Goal: Transaction & Acquisition: Subscribe to service/newsletter

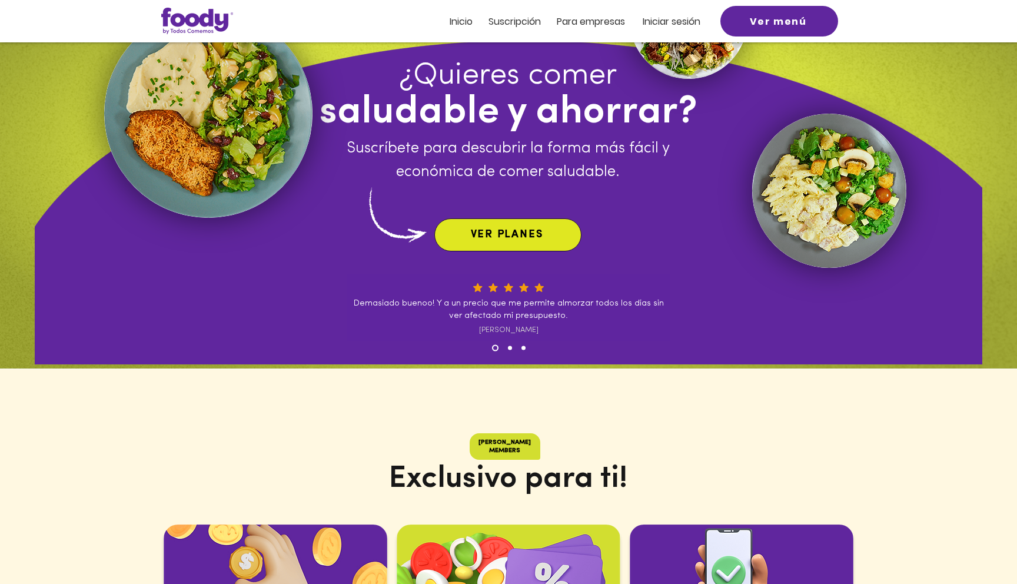
click at [535, 247] on span "VER PLANES" at bounding box center [508, 235] width 142 height 28
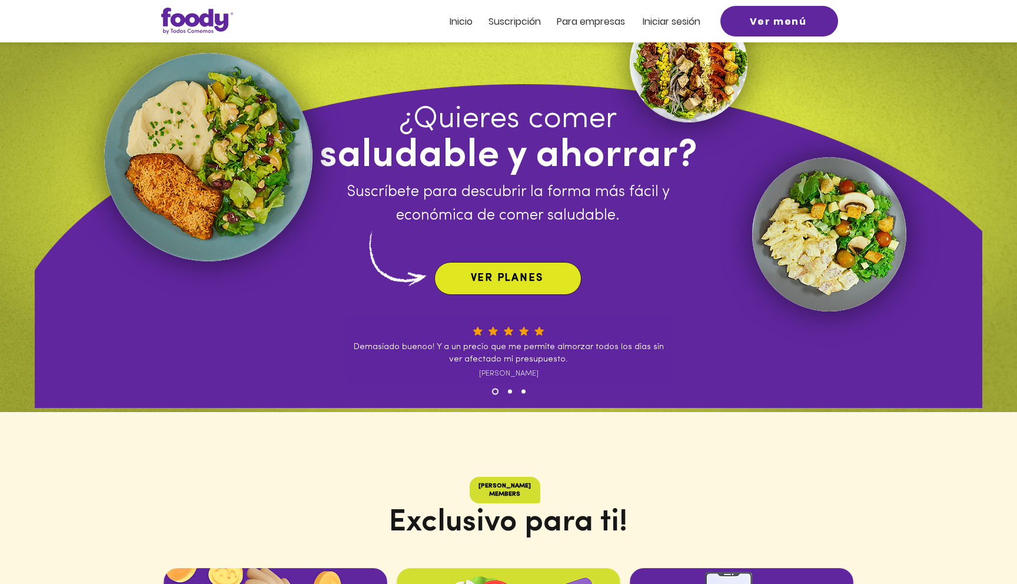
click at [544, 281] on span "VER PLANES" at bounding box center [508, 278] width 142 height 28
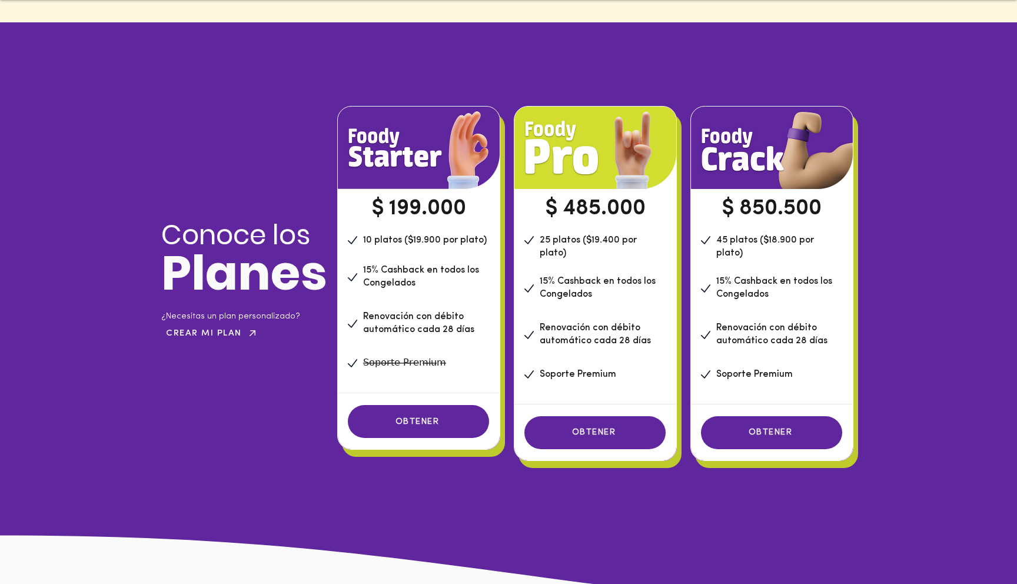
scroll to position [806, 0]
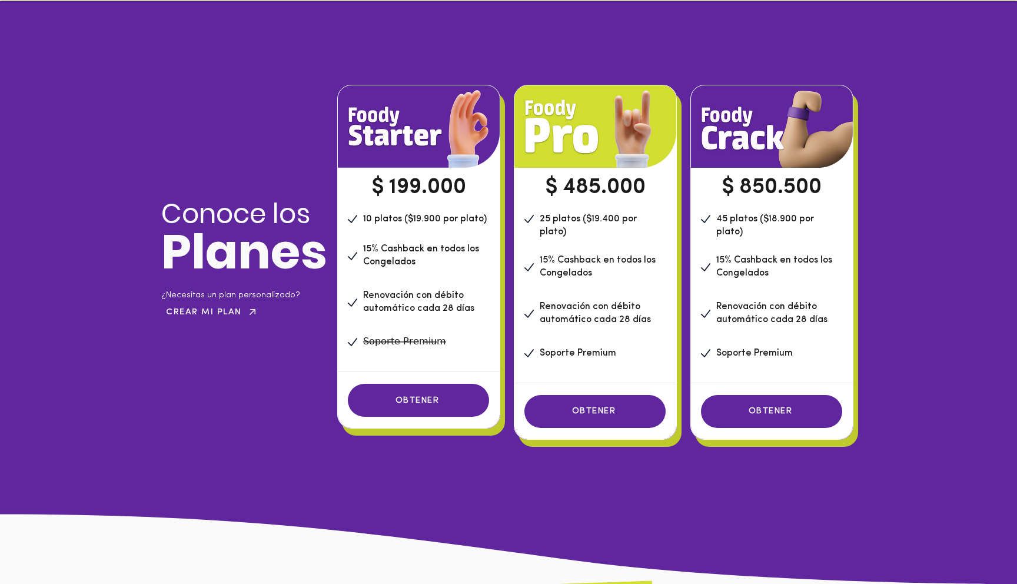
click at [624, 219] on span "25 platos ($19.400 por plato)" at bounding box center [588, 225] width 97 height 22
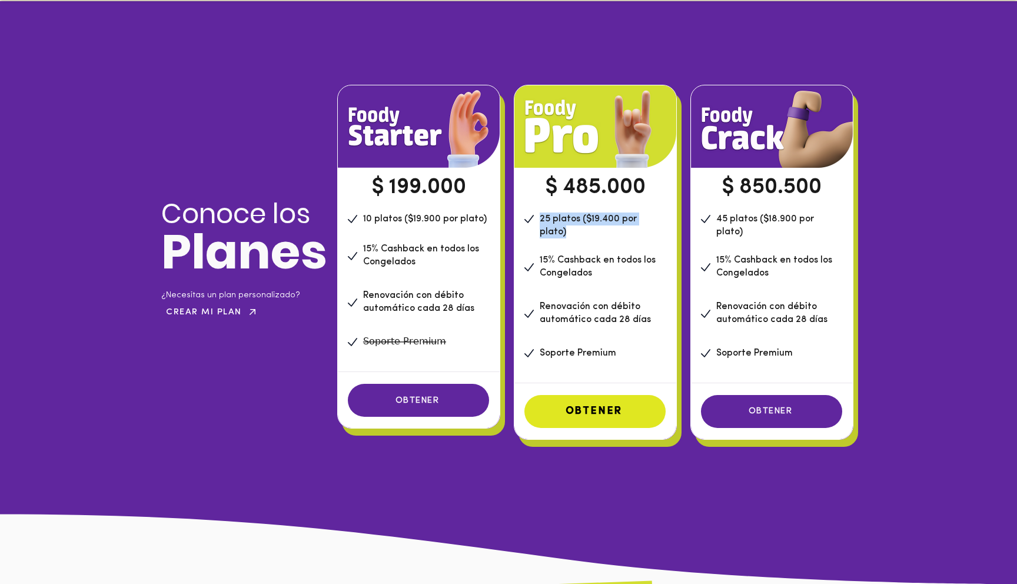
click at [601, 406] on span "OBTENER" at bounding box center [594, 411] width 57 height 11
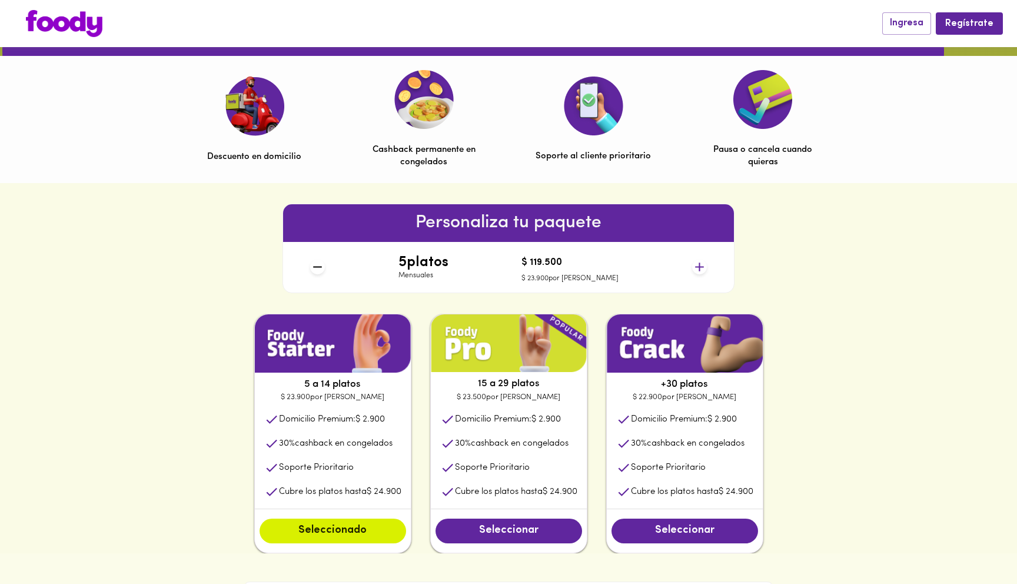
scroll to position [357, 0]
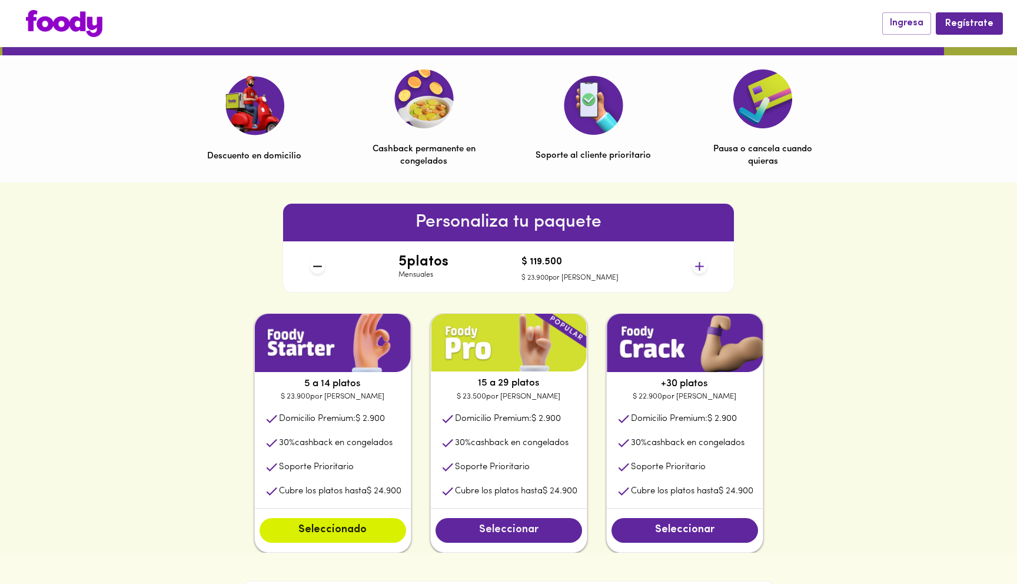
click at [535, 536] on span "Seleccionar" at bounding box center [508, 530] width 123 height 13
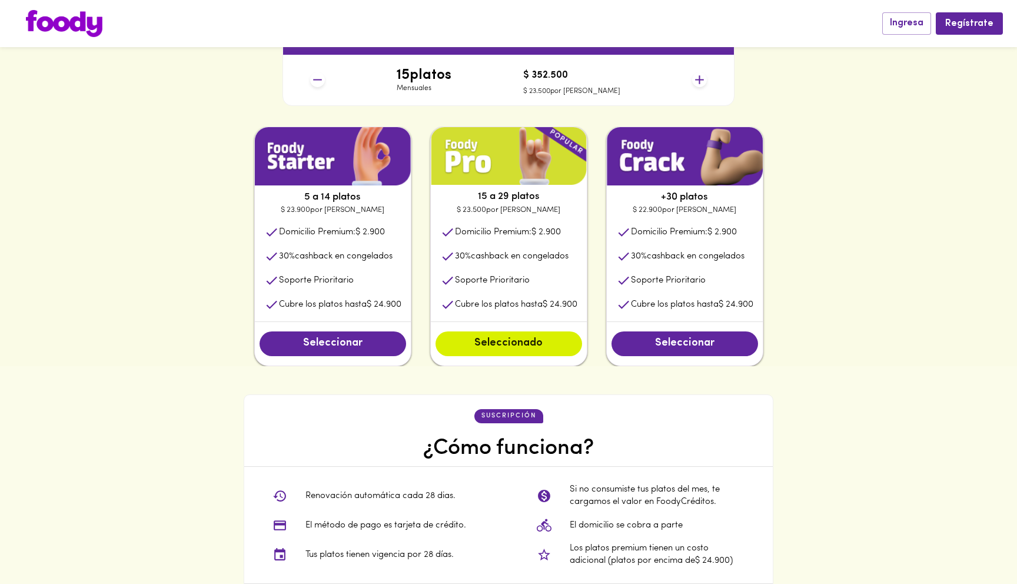
scroll to position [543, 0]
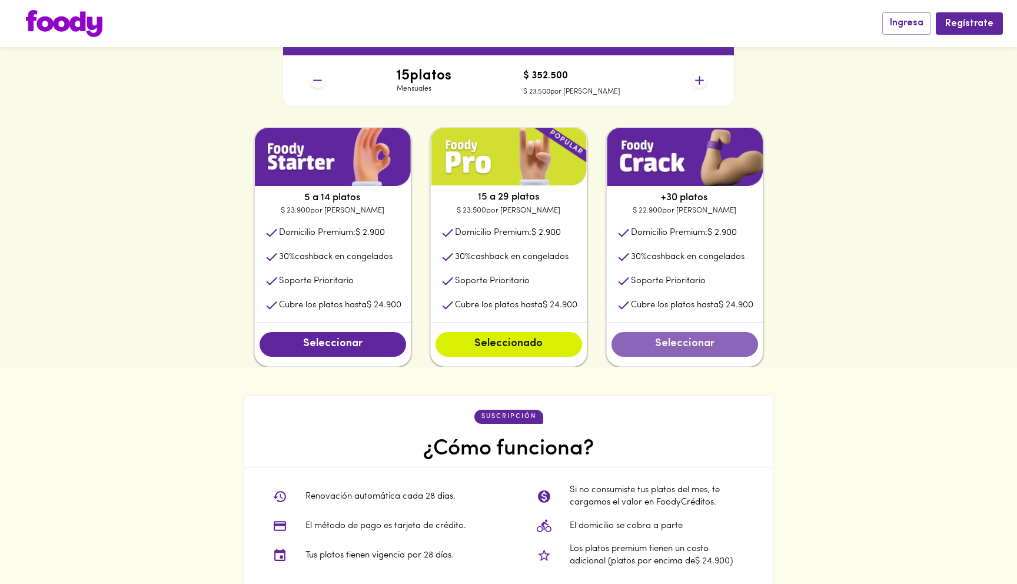
click at [709, 346] on span "Seleccionar" at bounding box center [684, 344] width 123 height 13
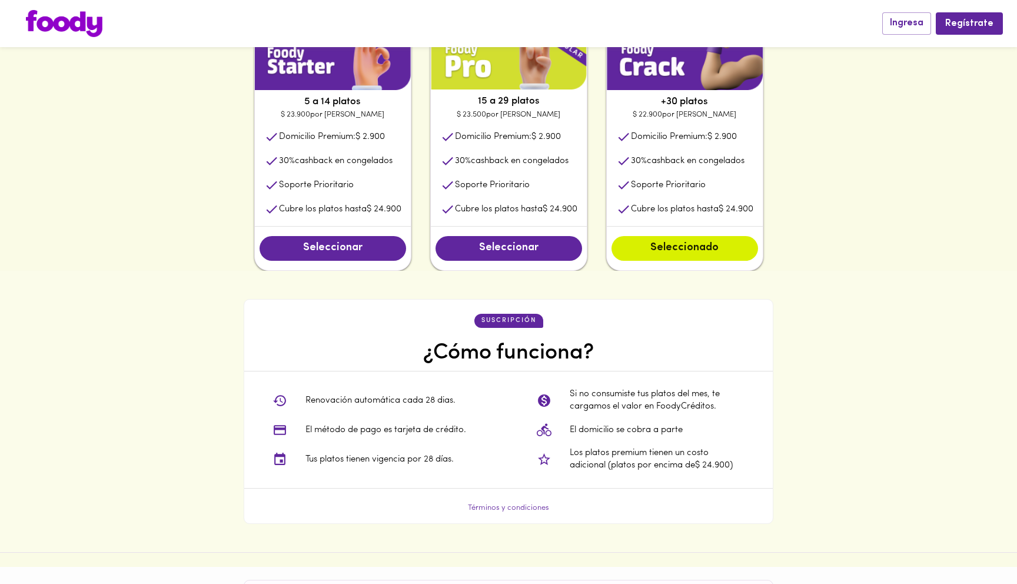
scroll to position [645, 0]
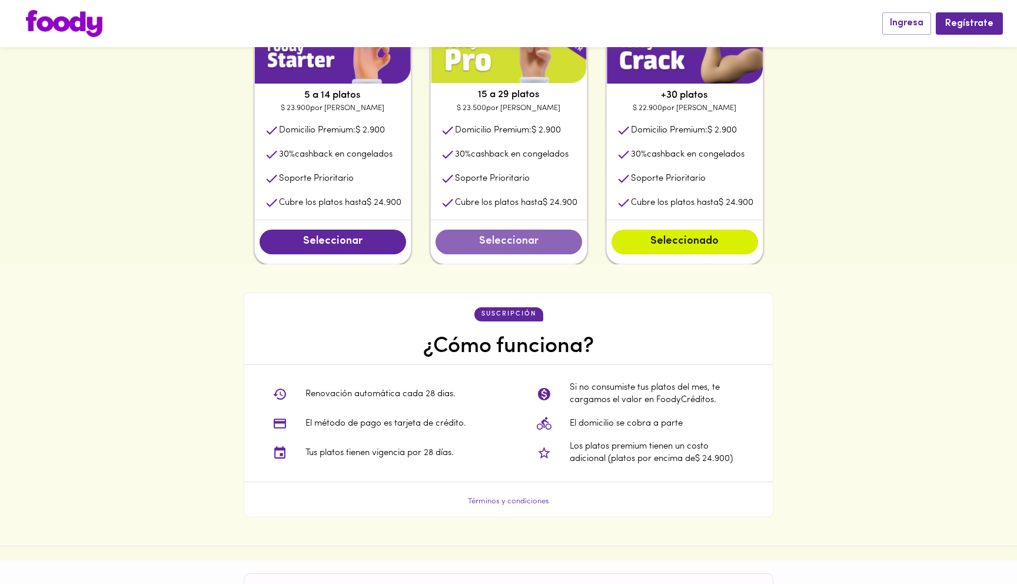
click at [513, 238] on span "Seleccionar" at bounding box center [508, 241] width 123 height 13
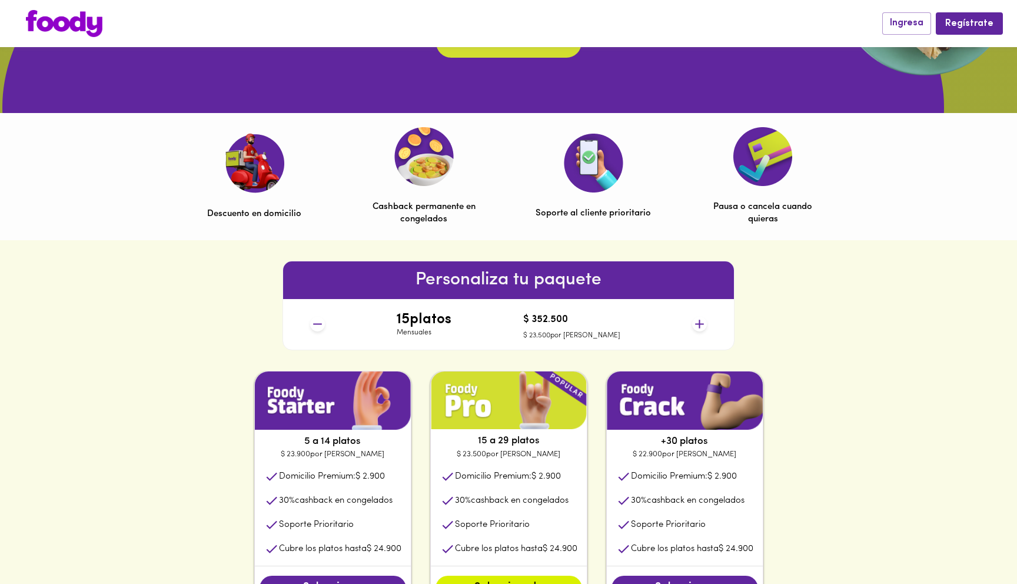
scroll to position [298, 0]
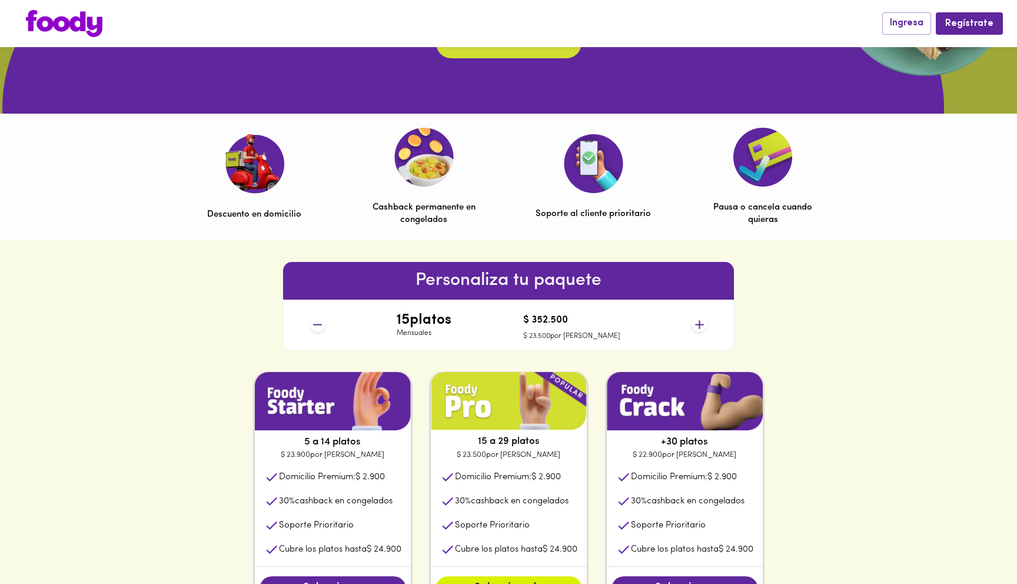
click at [696, 323] on icon at bounding box center [699, 324] width 15 height 15
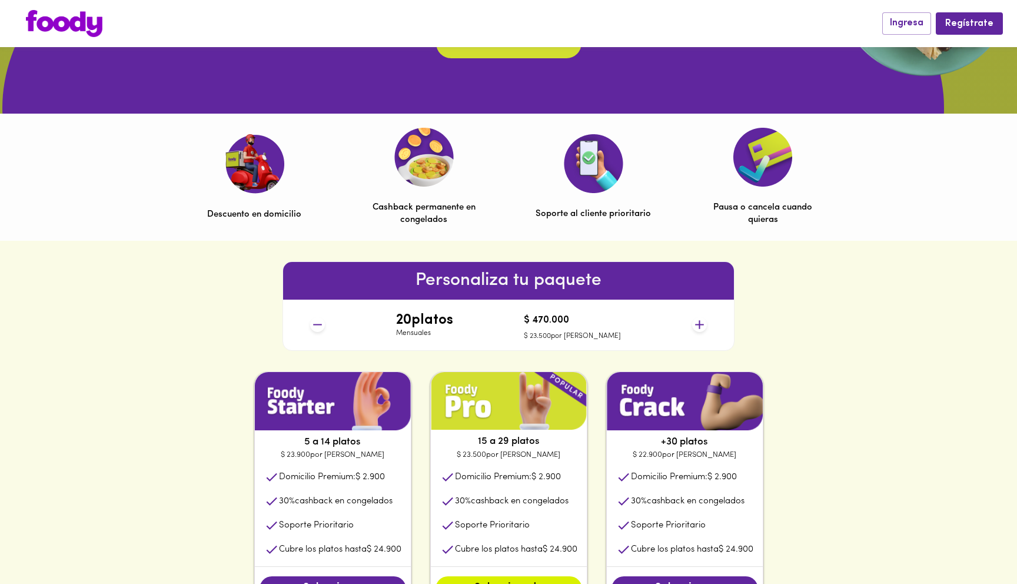
click at [320, 326] on icon at bounding box center [317, 324] width 15 height 15
click at [694, 325] on icon at bounding box center [699, 324] width 15 height 15
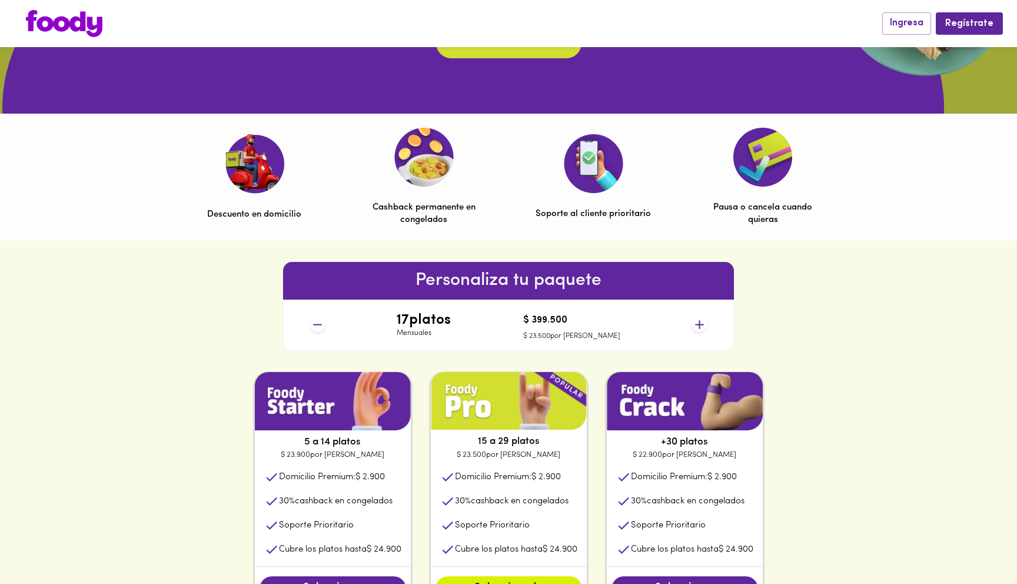
click at [694, 325] on icon at bounding box center [699, 324] width 15 height 15
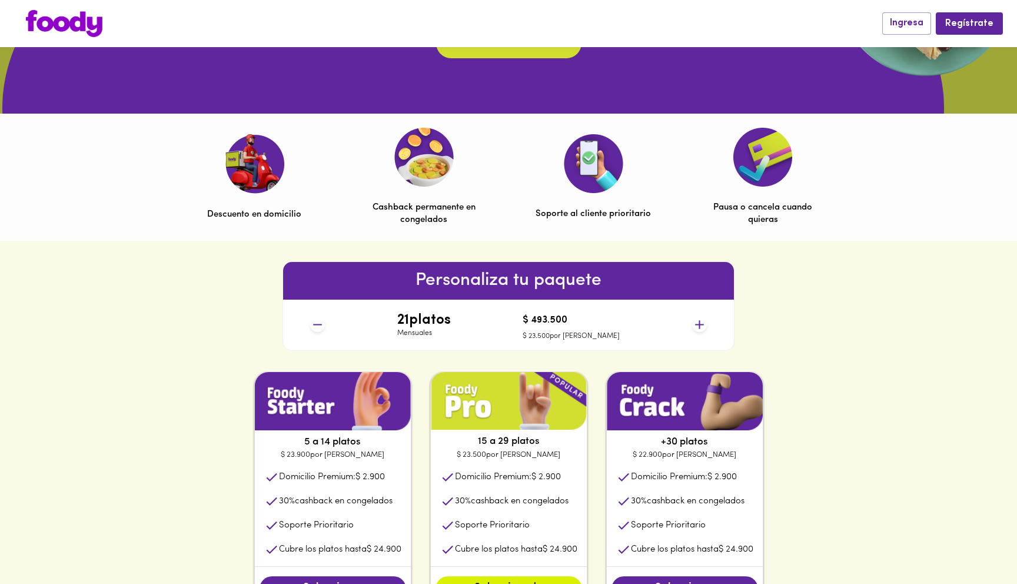
click at [694, 325] on icon at bounding box center [699, 324] width 15 height 15
click at [324, 325] on icon at bounding box center [317, 324] width 15 height 15
click at [701, 326] on icon at bounding box center [699, 324] width 15 height 15
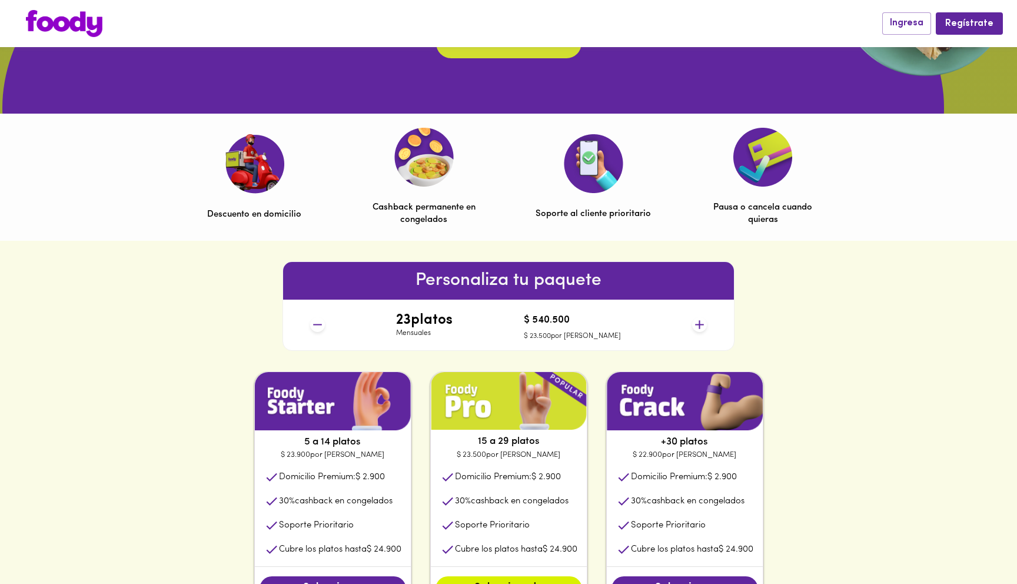
click at [700, 326] on icon at bounding box center [699, 324] width 15 height 15
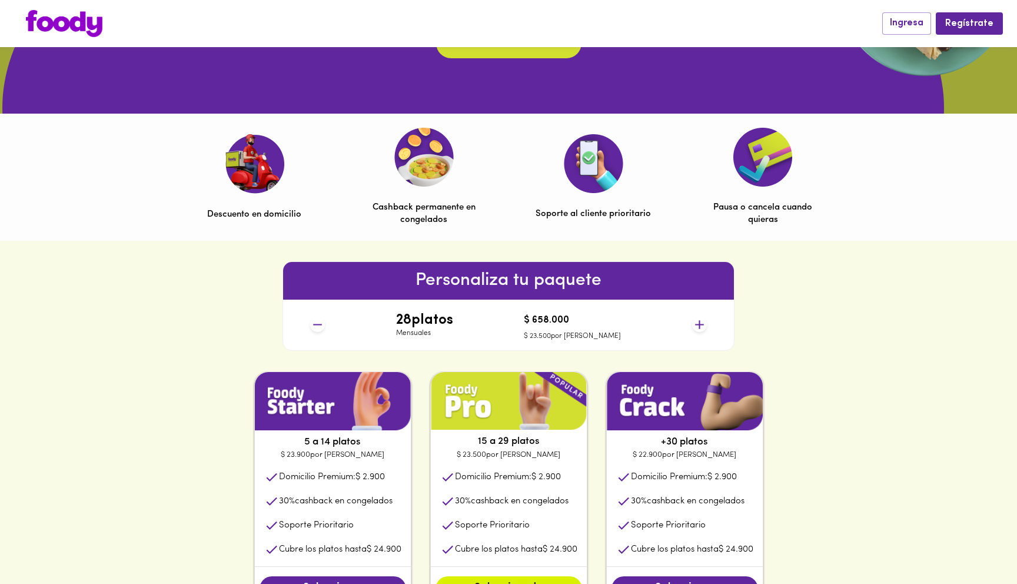
click at [700, 326] on icon at bounding box center [699, 324] width 15 height 15
click at [315, 327] on icon at bounding box center [317, 324] width 15 height 15
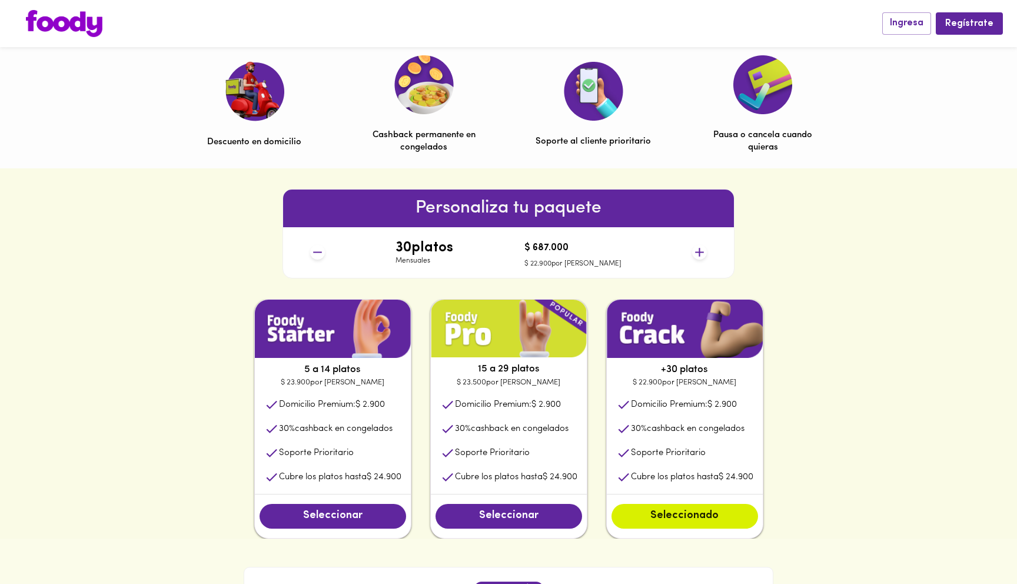
scroll to position [372, 0]
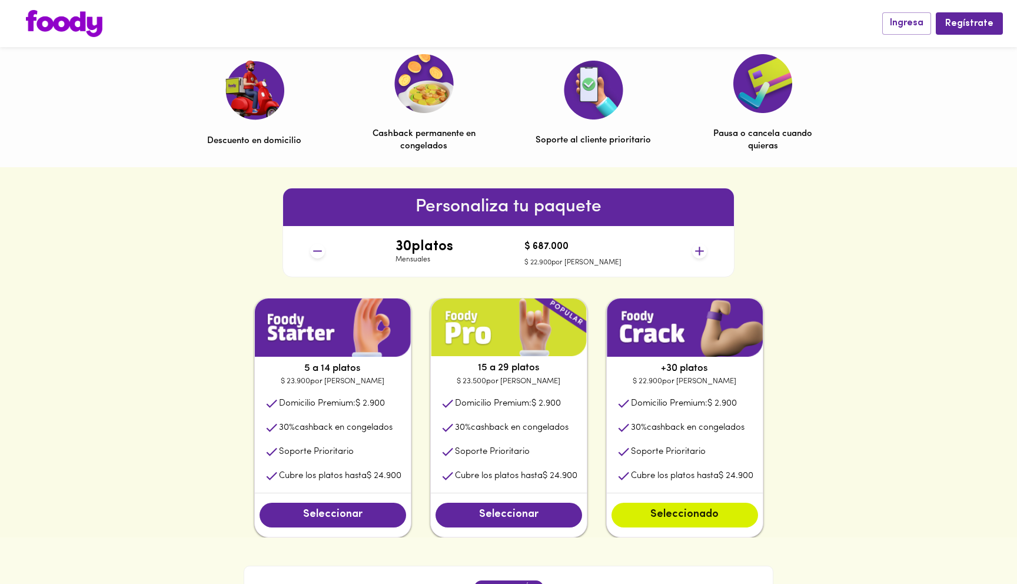
click at [320, 248] on icon at bounding box center [317, 251] width 15 height 15
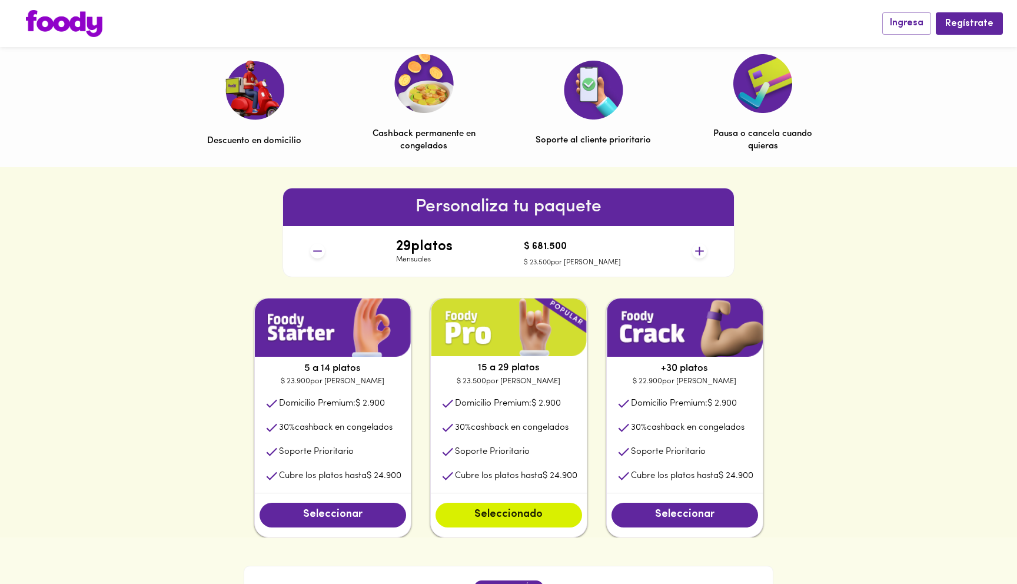
click at [320, 248] on icon at bounding box center [317, 251] width 15 height 15
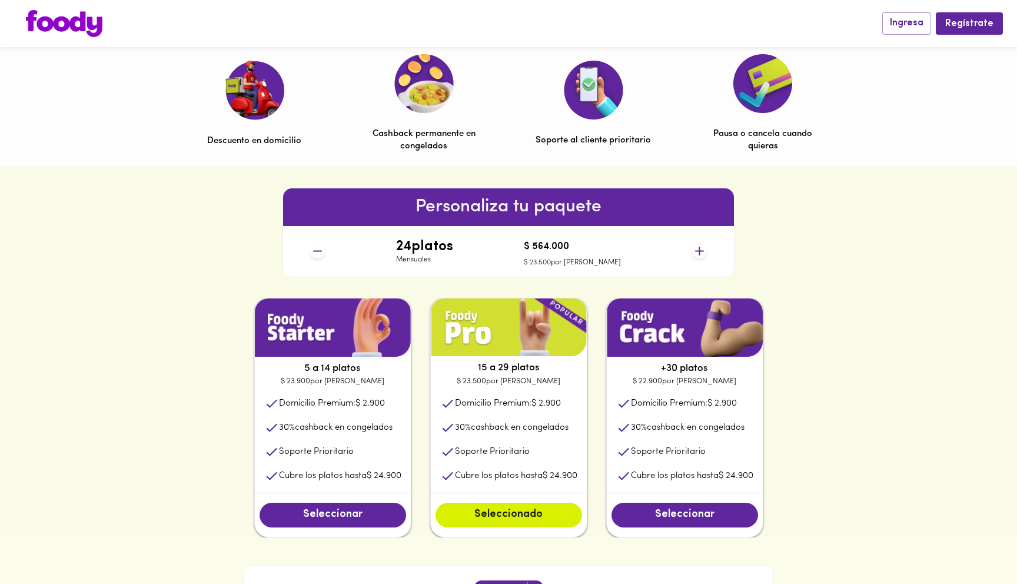
click at [320, 248] on icon at bounding box center [317, 251] width 15 height 15
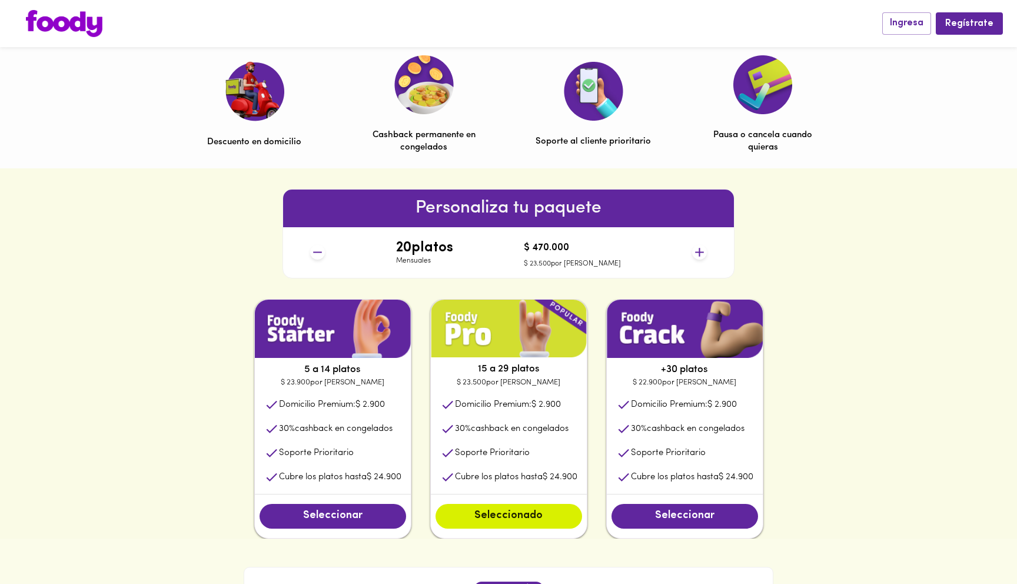
click at [319, 256] on icon at bounding box center [317, 252] width 15 height 15
click at [522, 517] on span "Seleccionado" at bounding box center [508, 516] width 123 height 13
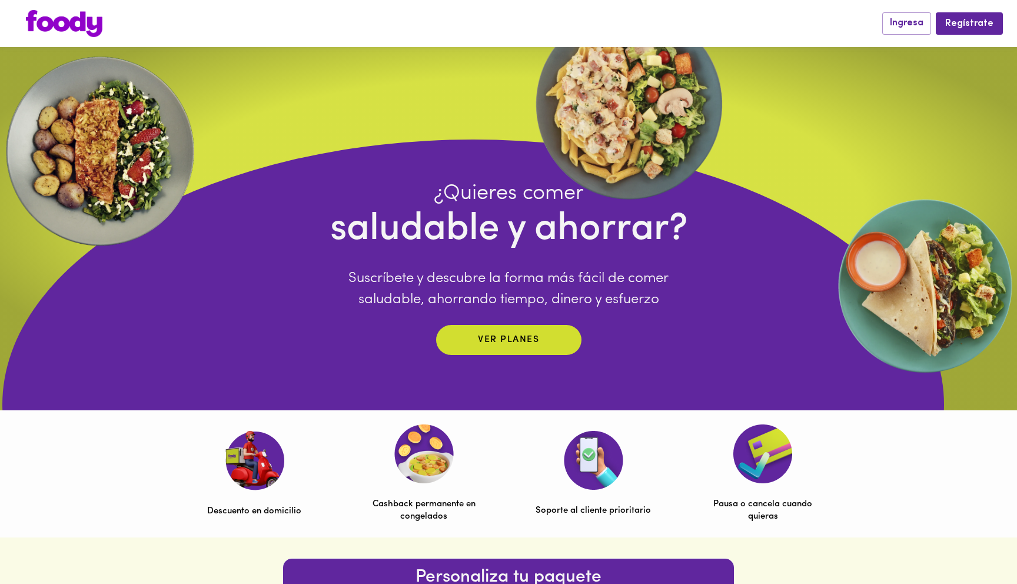
scroll to position [0, 0]
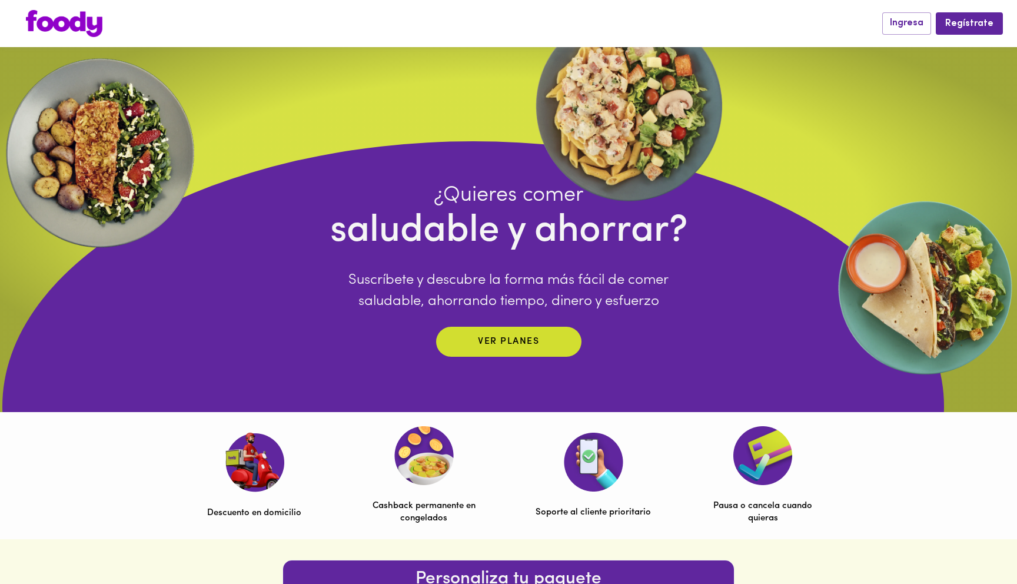
click at [273, 460] on img at bounding box center [254, 462] width 59 height 60
click at [519, 331] on button "Ver planes" at bounding box center [508, 342] width 145 height 30
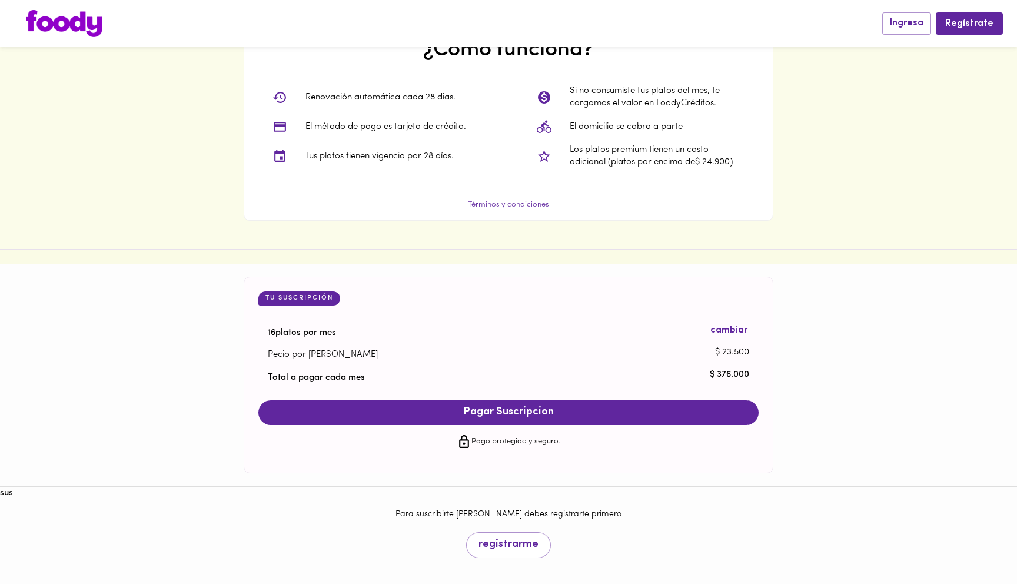
scroll to position [943, 0]
